Goal: Transaction & Acquisition: Purchase product/service

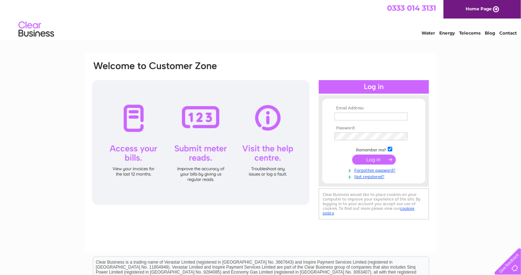
type input "[EMAIL_ADDRESS][DOMAIN_NAME]"
click at [363, 159] on input "submit" at bounding box center [374, 159] width 44 height 10
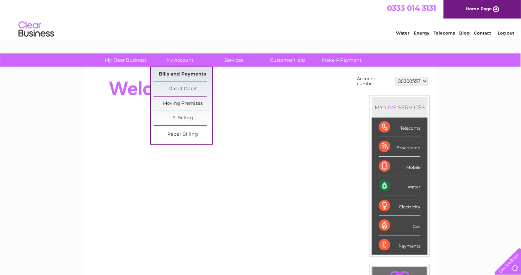
click at [171, 71] on link "Bills and Payments" at bounding box center [183, 74] width 59 height 14
click at [172, 74] on link "Bills and Payments" at bounding box center [183, 74] width 59 height 14
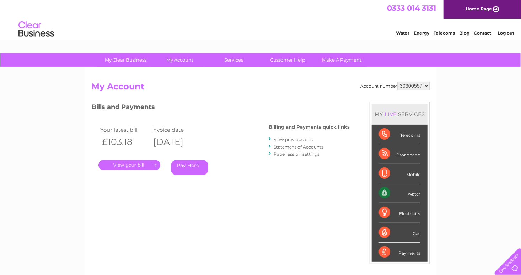
click at [138, 162] on link "." at bounding box center [129, 165] width 62 height 10
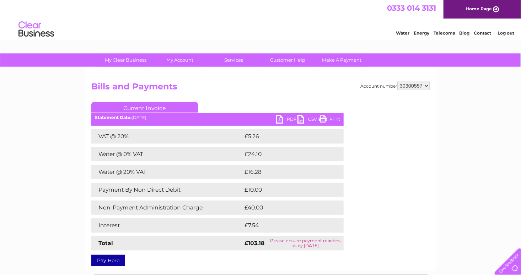
click at [115, 262] on link "Pay Here" at bounding box center [108, 259] width 34 height 11
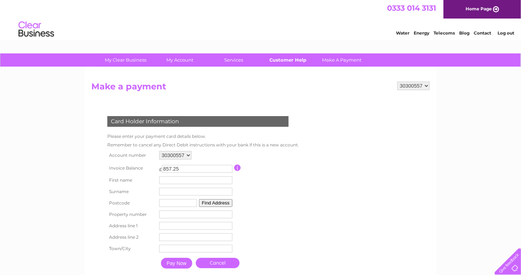
click at [283, 62] on link "Customer Help" at bounding box center [288, 59] width 59 height 13
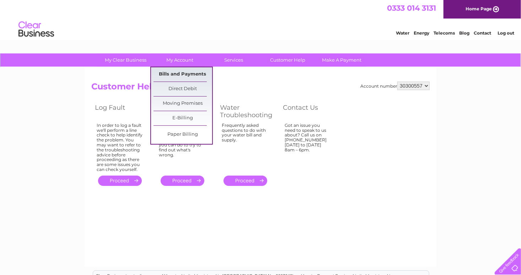
click at [172, 75] on link "Bills and Payments" at bounding box center [183, 74] width 59 height 14
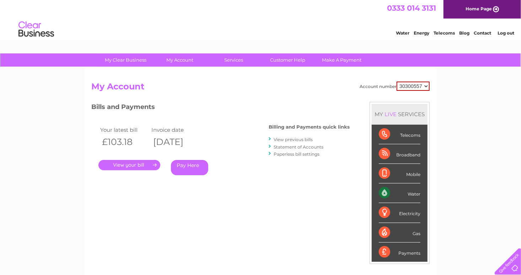
click at [127, 164] on link "." at bounding box center [129, 165] width 62 height 10
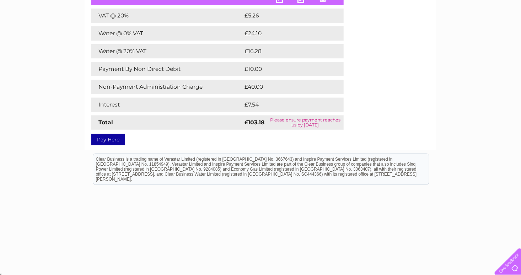
scroll to position [122, 0]
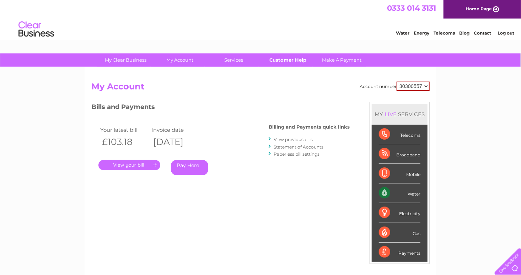
click at [281, 58] on link "Customer Help" at bounding box center [288, 59] width 59 height 13
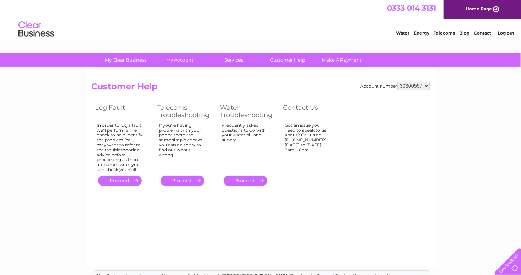
click at [281, 58] on link "Customer Help" at bounding box center [288, 59] width 59 height 13
click at [504, 32] on link "Log out" at bounding box center [506, 32] width 17 height 5
